Goal: Task Accomplishment & Management: Use online tool/utility

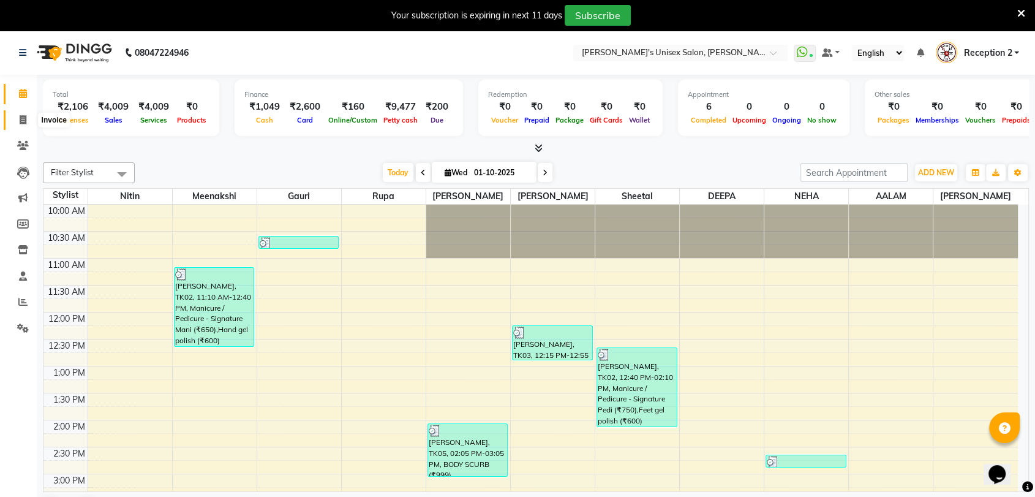
click at [24, 124] on icon at bounding box center [23, 119] width 7 height 9
select select "62"
select select "service"
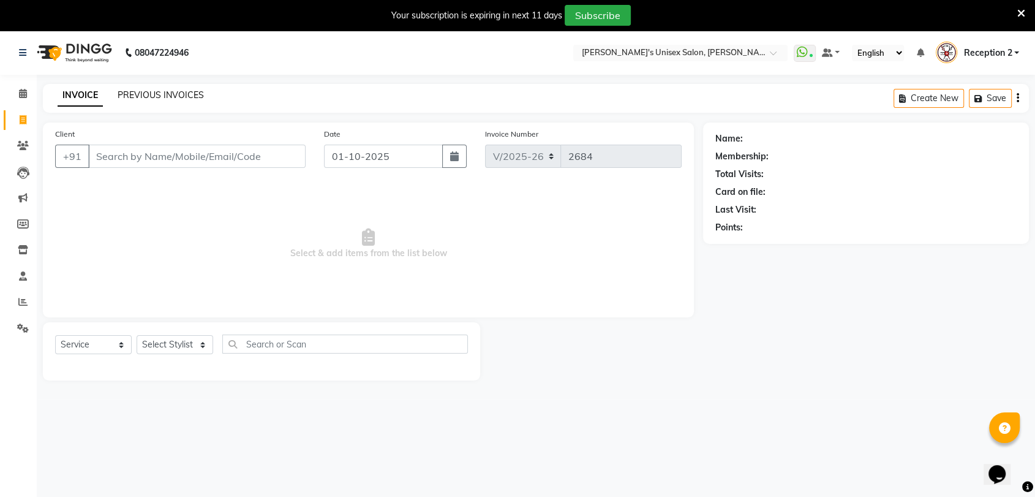
click at [166, 94] on link "PREVIOUS INVOICES" at bounding box center [161, 94] width 86 height 11
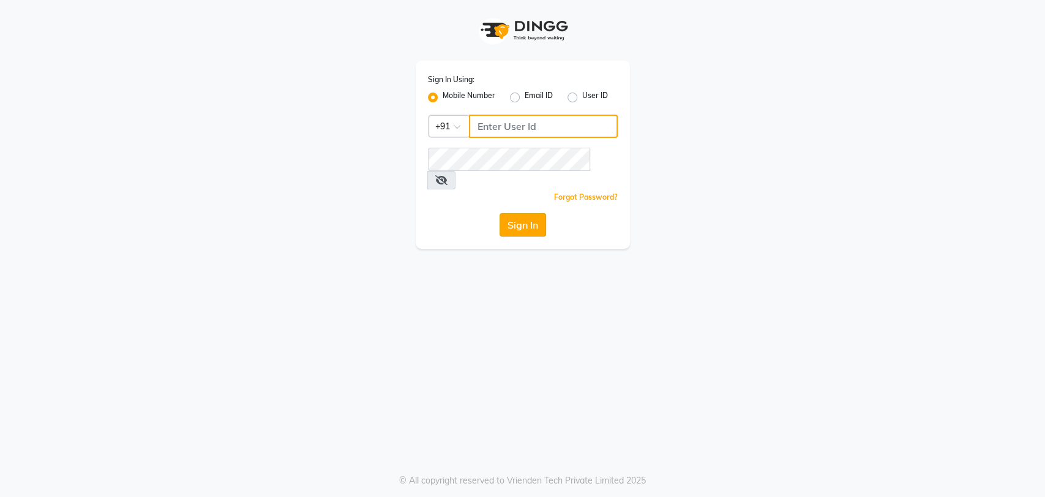
type input "5533992244"
click at [519, 213] on button "Sign In" at bounding box center [523, 224] width 47 height 23
